Goal: Transaction & Acquisition: Purchase product/service

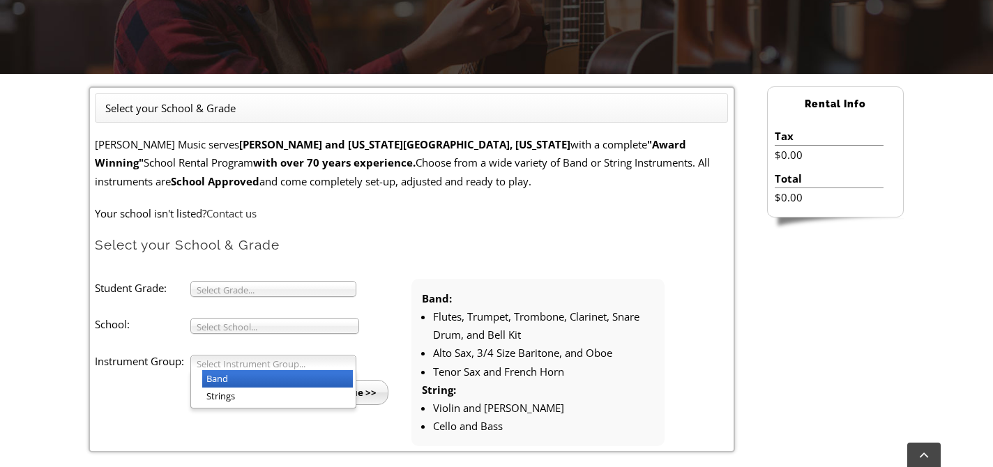
click at [246, 379] on li "Band" at bounding box center [277, 378] width 151 height 17
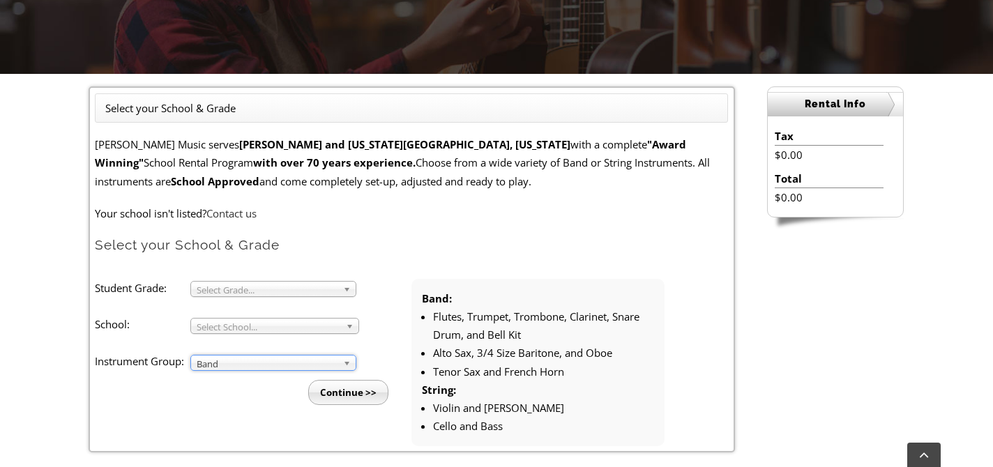
click at [234, 321] on span "Select School..." at bounding box center [269, 327] width 144 height 17
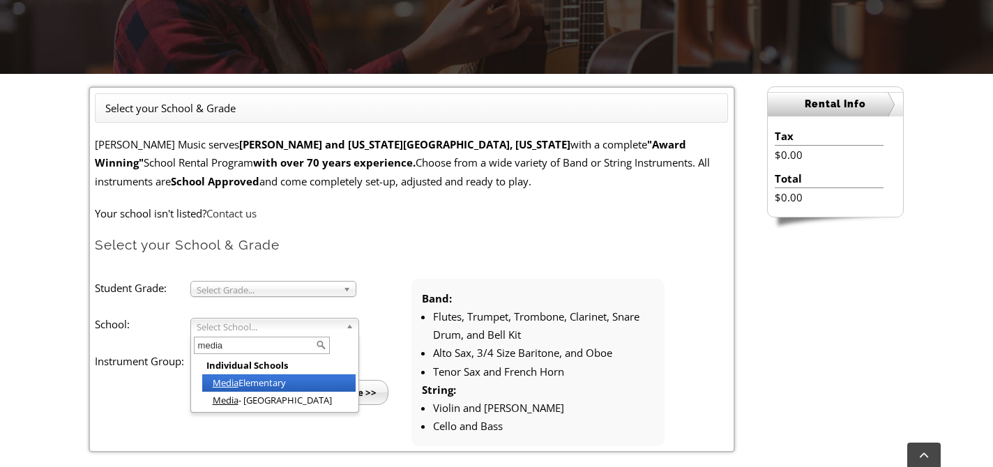
type input "media"
click at [255, 378] on li "Media Elementary" at bounding box center [278, 383] width 153 height 17
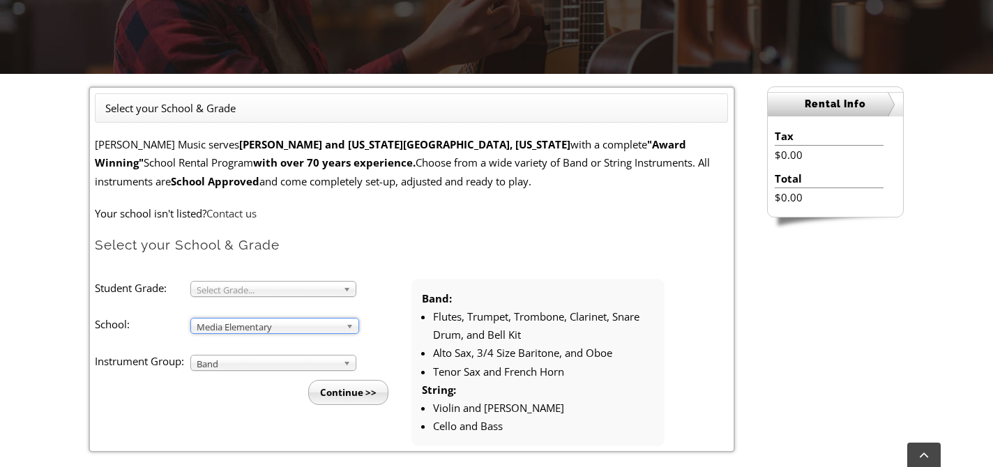
click at [229, 299] on li "Student Grade: 3 4 5 6 7 8 9 10 11 12 Select Grade... School: Arcola Middle Arr…" at bounding box center [253, 342] width 317 height 126
click at [228, 289] on span "Select Grade..." at bounding box center [267, 290] width 141 height 17
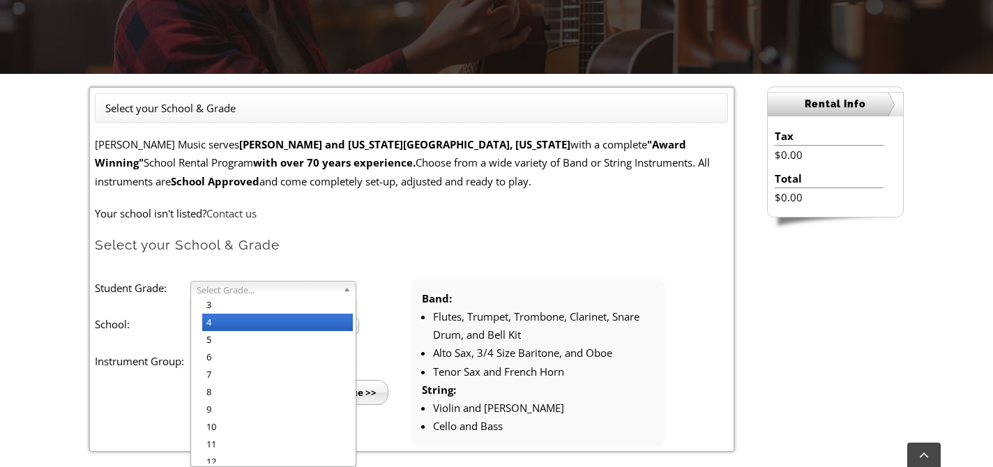
click at [229, 326] on li "4" at bounding box center [277, 322] width 151 height 17
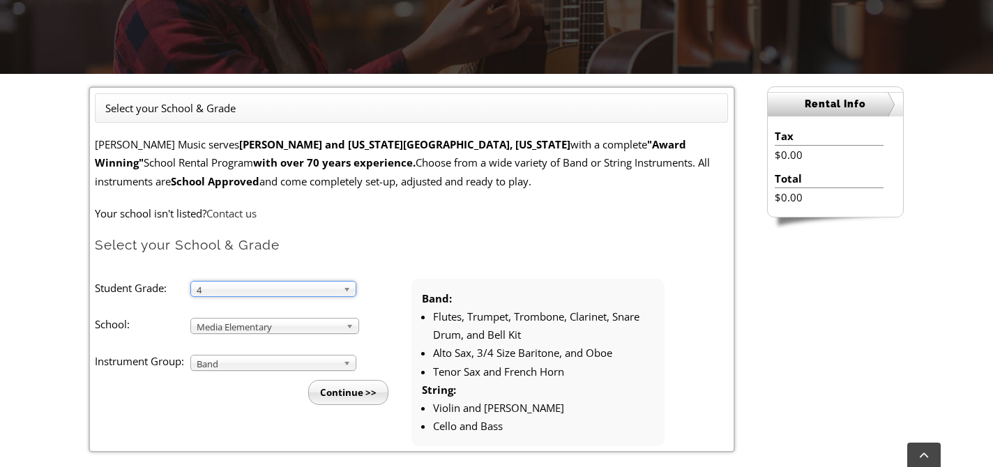
click at [361, 391] on input "Continue >>" at bounding box center [348, 392] width 80 height 25
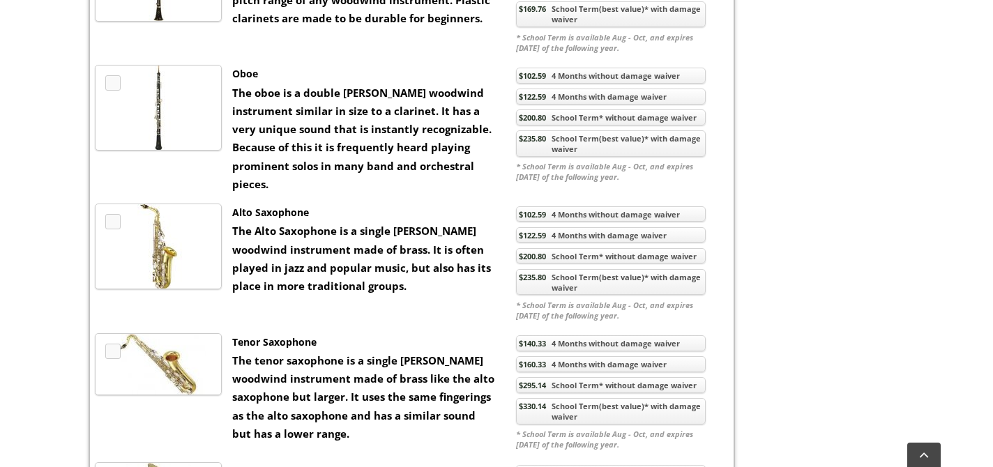
scroll to position [1239, 0]
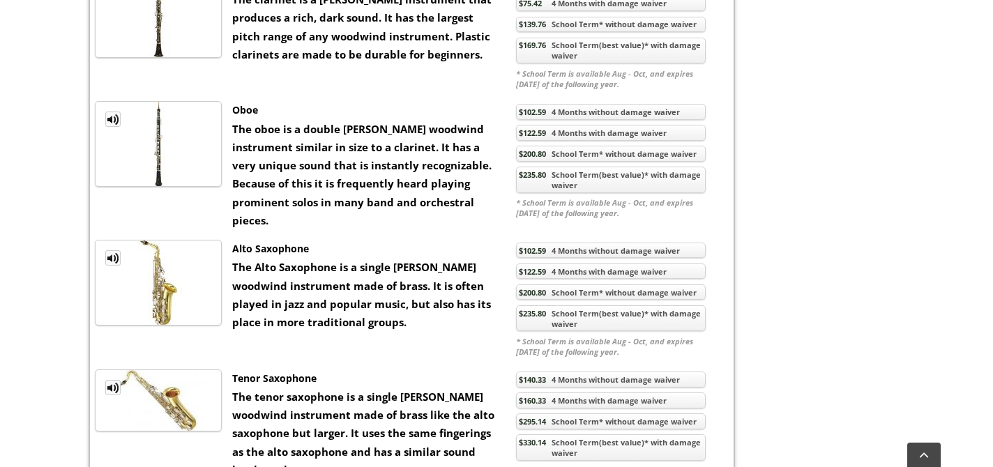
click at [556, 326] on link "$235.80 School Term(best value)* with damage waiver" at bounding box center [611, 319] width 190 height 27
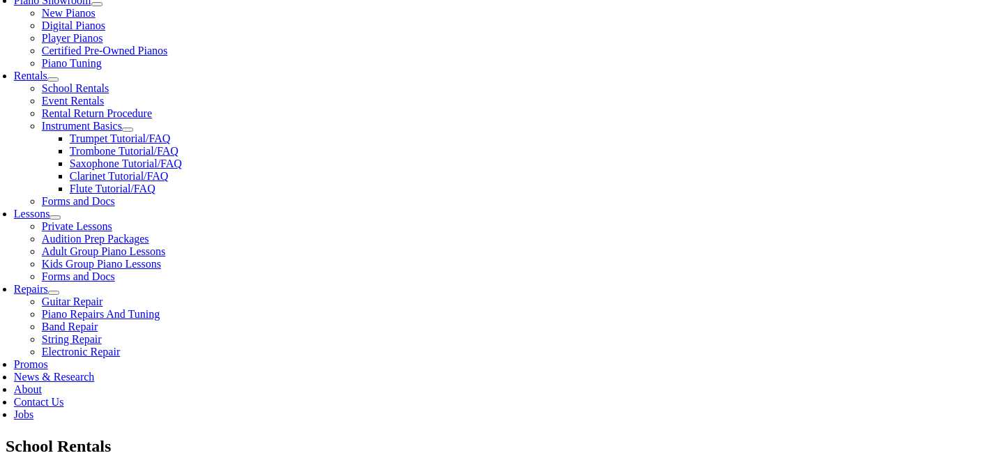
scroll to position [436, 0]
checkbox input"] "true"
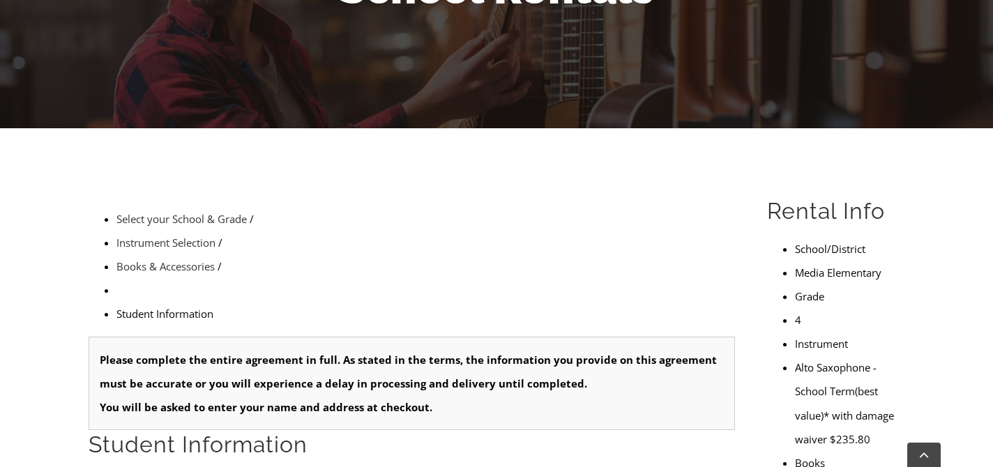
type input "1"
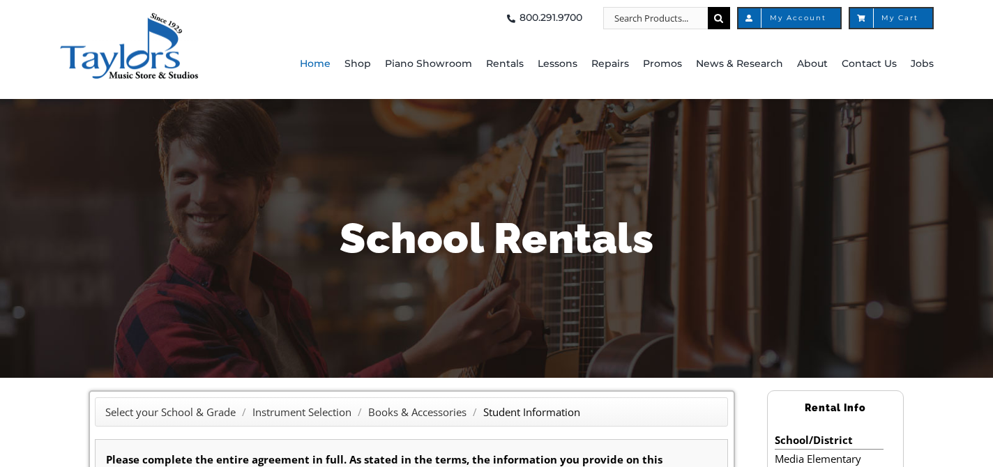
click at [317, 63] on span "Home" at bounding box center [315, 64] width 31 height 22
